Goal: Task Accomplishment & Management: Manage account settings

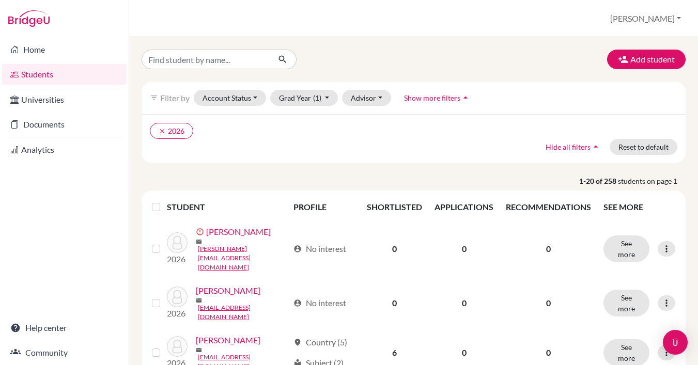
scroll to position [7, 0]
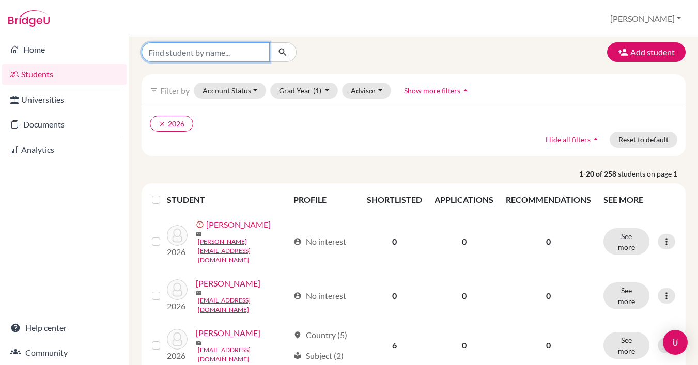
click at [235, 52] on input "Find student by name..." at bounding box center [206, 52] width 128 height 20
type input "[PERSON_NAME]"
click at [283, 52] on button "submit" at bounding box center [282, 52] width 27 height 20
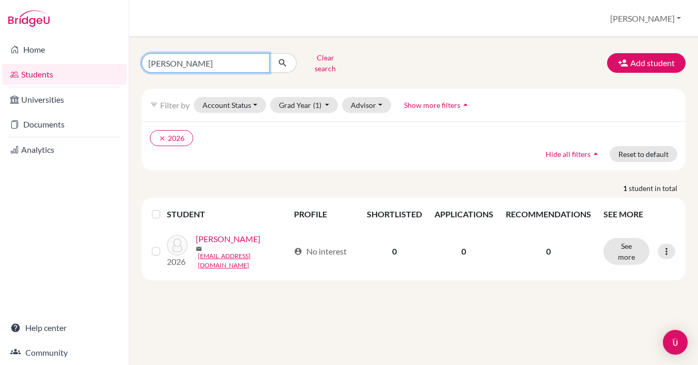
click at [186, 55] on input "[PERSON_NAME]" at bounding box center [206, 63] width 128 height 20
type input "Zhan"
click at [283, 59] on button "submit" at bounding box center [282, 63] width 27 height 20
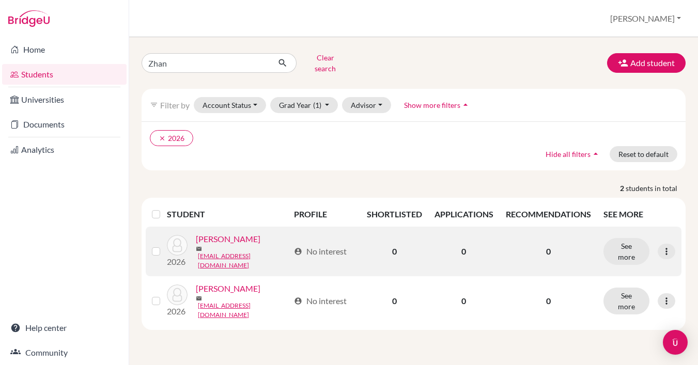
click at [222, 241] on link "[PERSON_NAME]" at bounding box center [228, 239] width 65 height 12
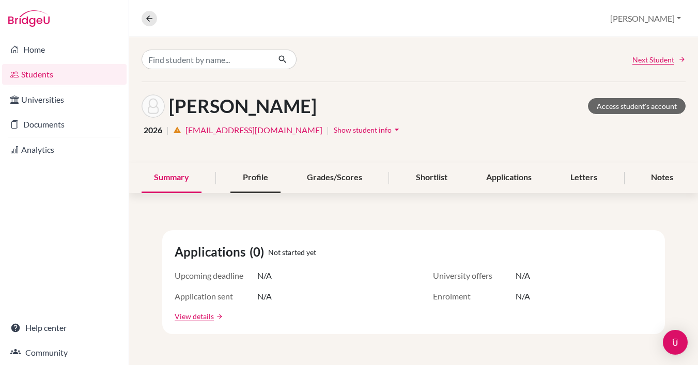
click at [266, 181] on div "Profile" at bounding box center [255, 178] width 50 height 30
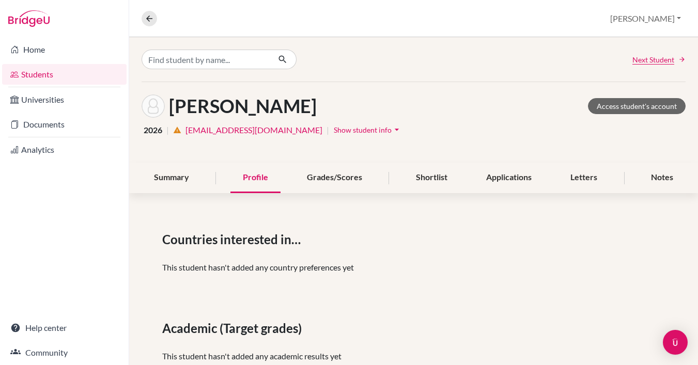
click at [334, 130] on span "Show student info" at bounding box center [363, 130] width 58 height 9
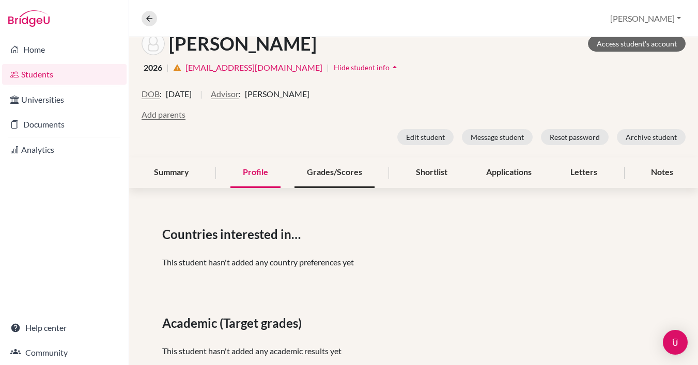
scroll to position [66, 0]
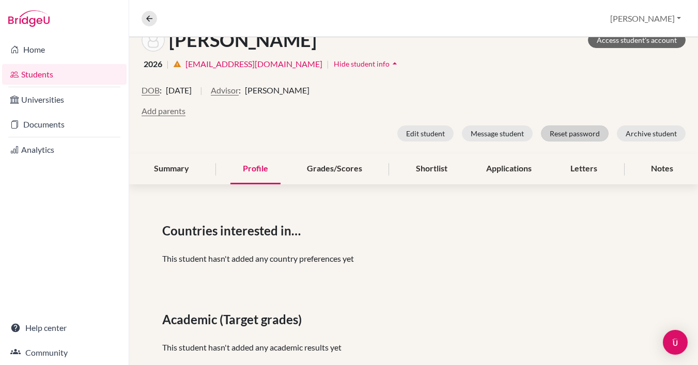
click at [577, 132] on button "Reset password" at bounding box center [575, 134] width 68 height 16
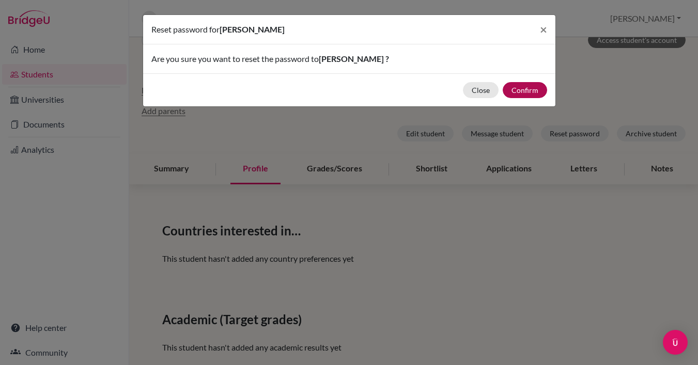
click at [529, 91] on button "Confirm" at bounding box center [525, 90] width 44 height 16
